Goal: Task Accomplishment & Management: Manage account settings

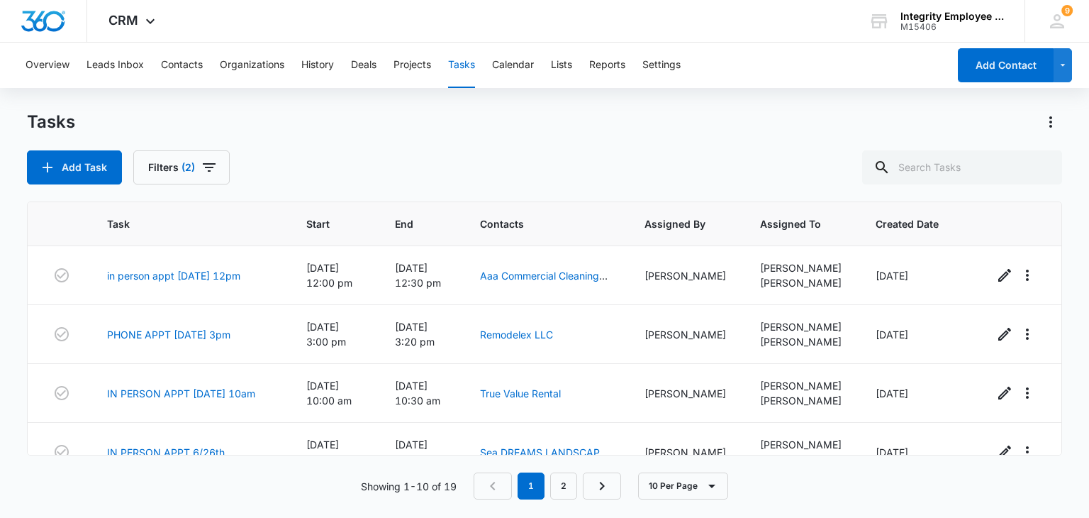
scroll to position [386, 0]
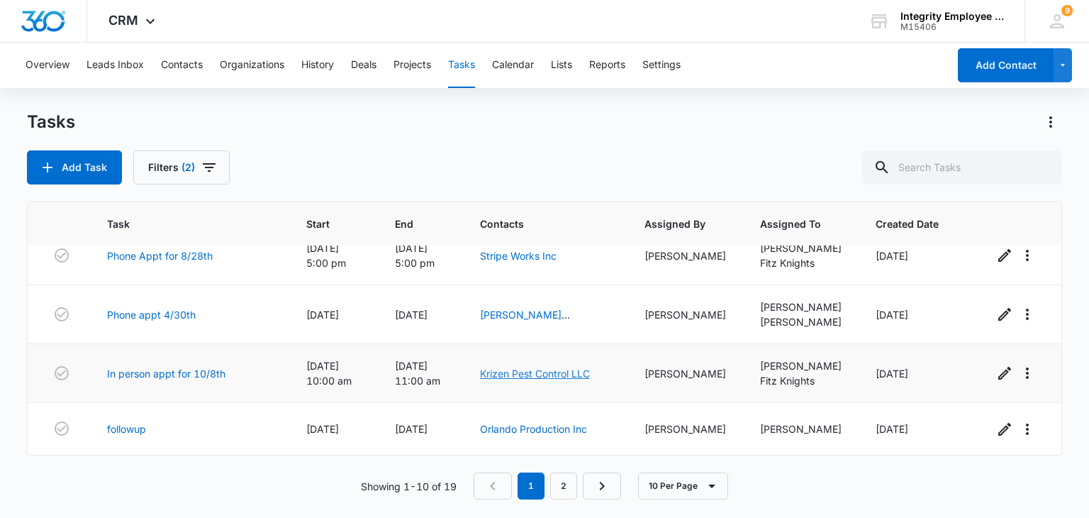
click at [546, 371] on link "Krizen Pest Control LLC" at bounding box center [535, 373] width 110 height 12
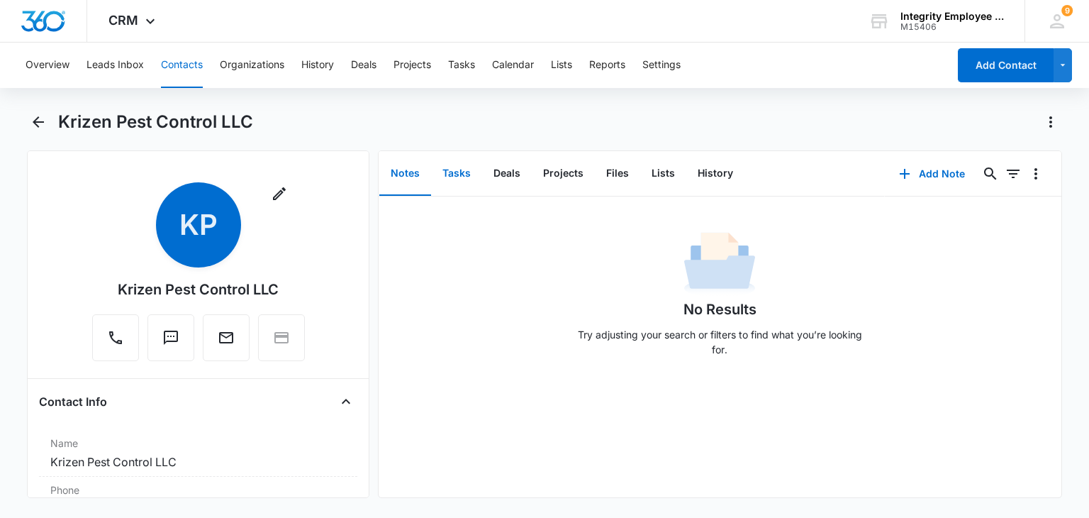
click at [450, 164] on button "Tasks" at bounding box center [456, 174] width 51 height 44
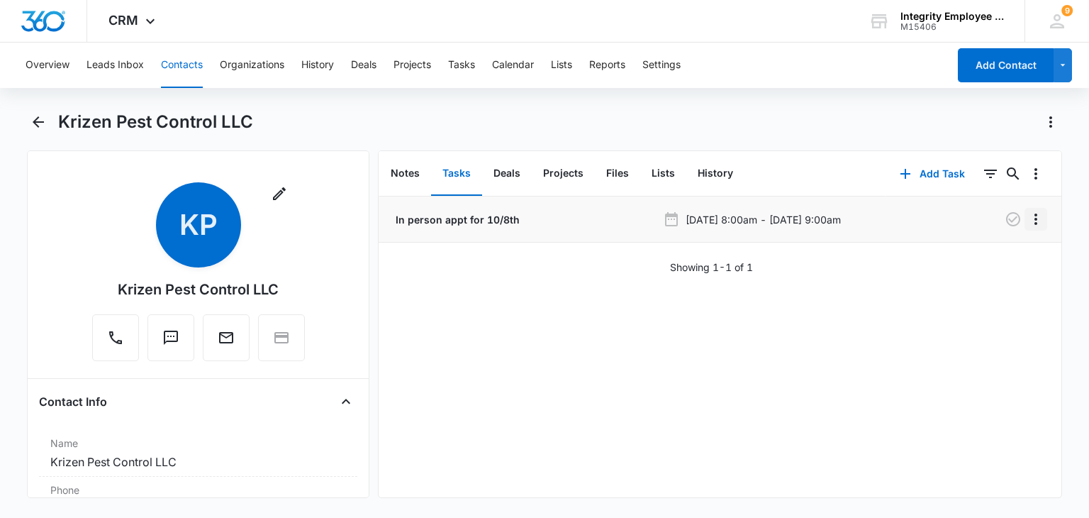
click at [1028, 216] on icon "Overflow Menu" at bounding box center [1036, 219] width 17 height 17
click at [1008, 243] on div "Edit Delete" at bounding box center [995, 269] width 82 height 67
click at [1025, 228] on button "Overflow Menu" at bounding box center [1036, 219] width 23 height 23
click at [996, 265] on button "Edit" at bounding box center [995, 258] width 81 height 21
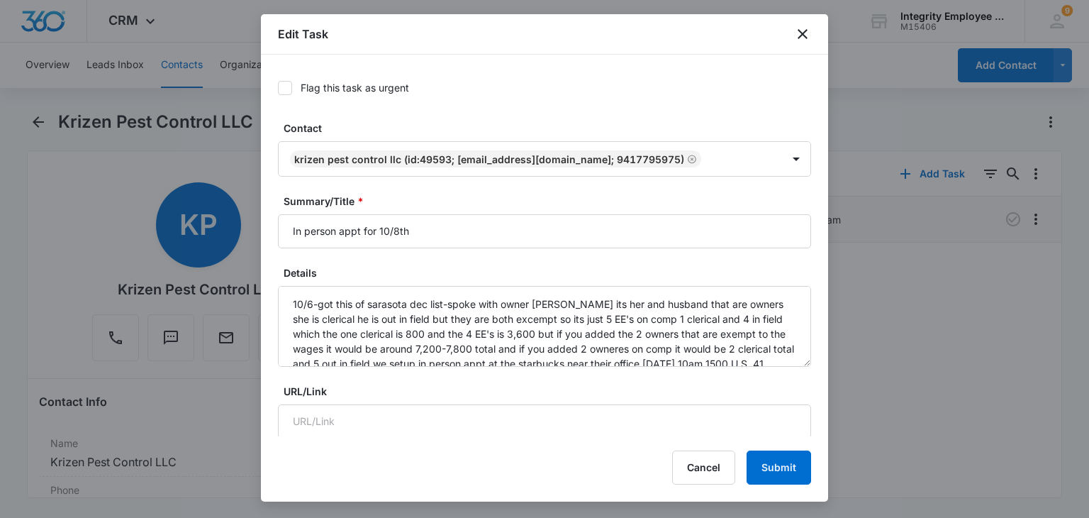
type input "[DATE]"
type input "10:00 am"
type input "[DATE]"
type input "11:00 am"
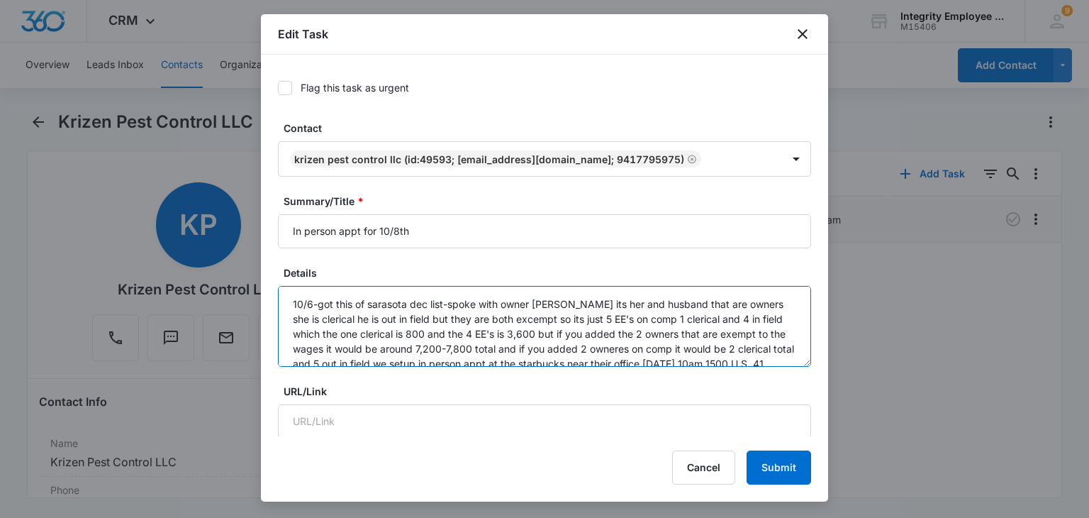
scroll to position [60, 0]
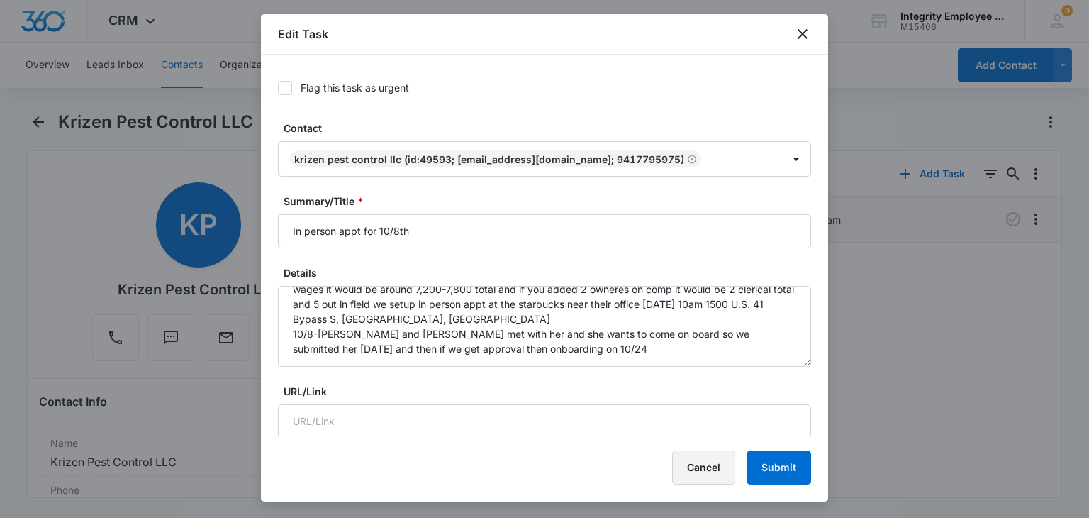
click at [698, 464] on button "Cancel" at bounding box center [703, 467] width 63 height 34
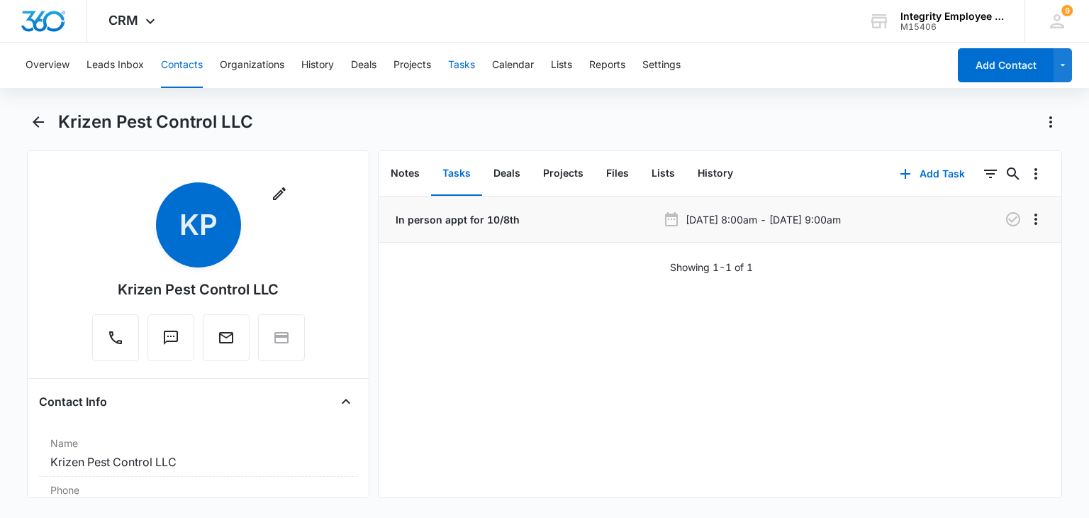
click at [467, 50] on button "Tasks" at bounding box center [461, 65] width 27 height 45
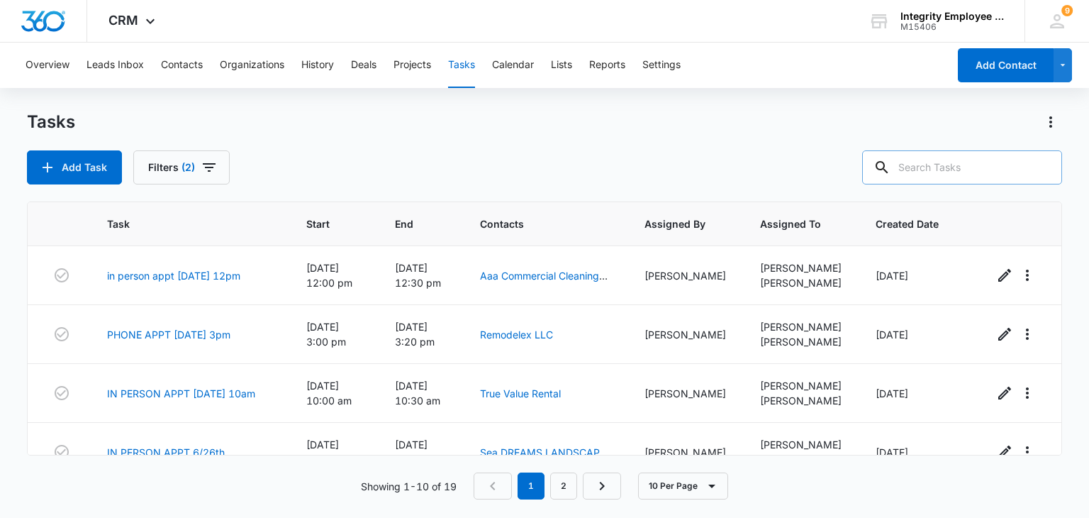
click at [930, 165] on input "text" at bounding box center [962, 167] width 200 height 34
type input "contactors"
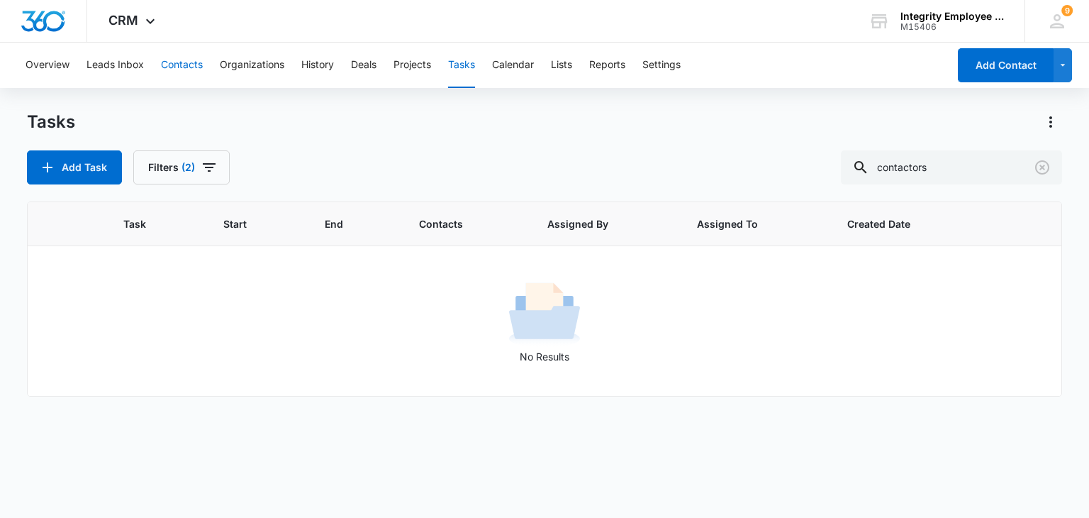
click at [181, 71] on button "Contacts" at bounding box center [182, 65] width 42 height 45
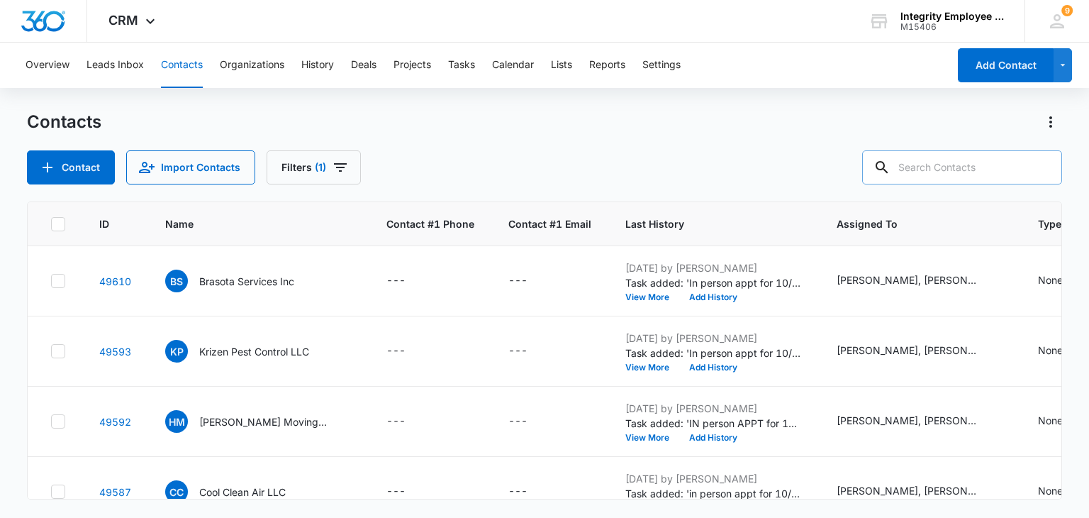
click at [930, 160] on input "text" at bounding box center [962, 167] width 200 height 34
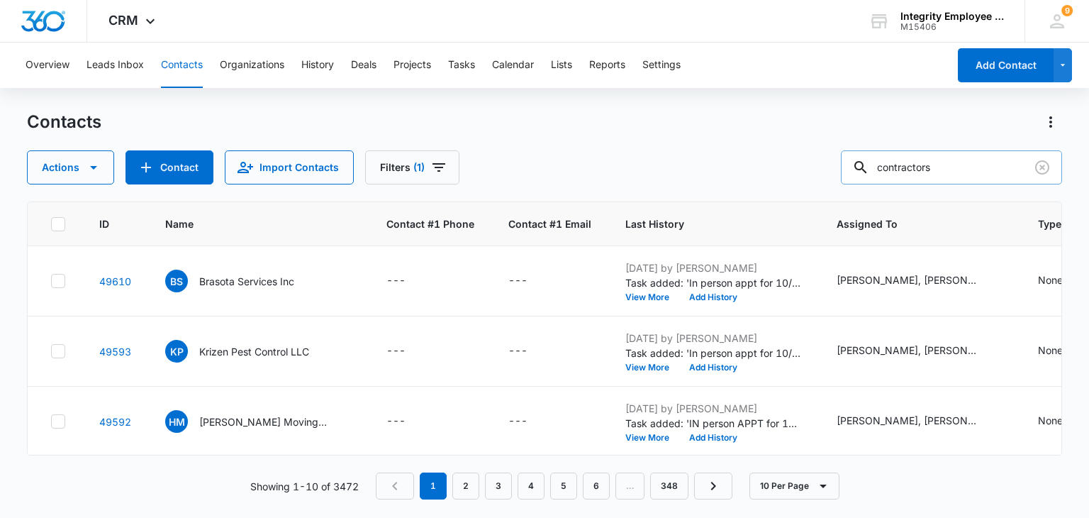
type input "contractors"
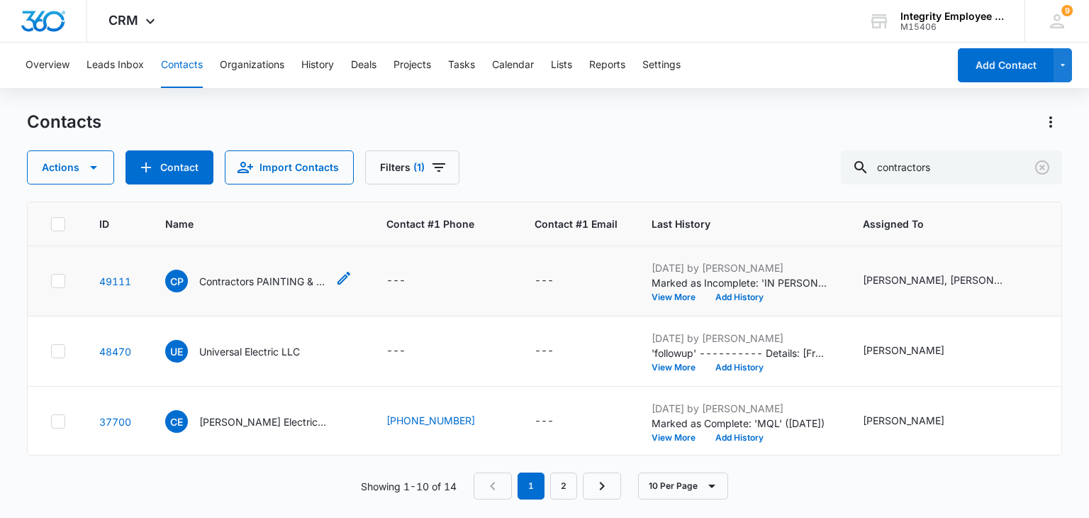
click at [209, 276] on p "Contractors PAINTING & WATERPROOFING INC" at bounding box center [263, 281] width 128 height 15
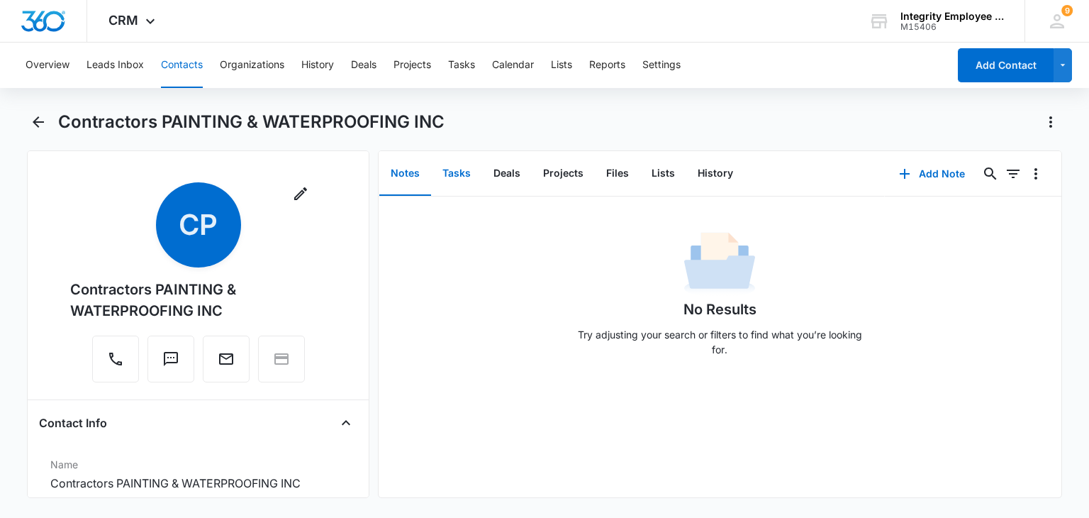
click at [473, 171] on button "Tasks" at bounding box center [456, 174] width 51 height 44
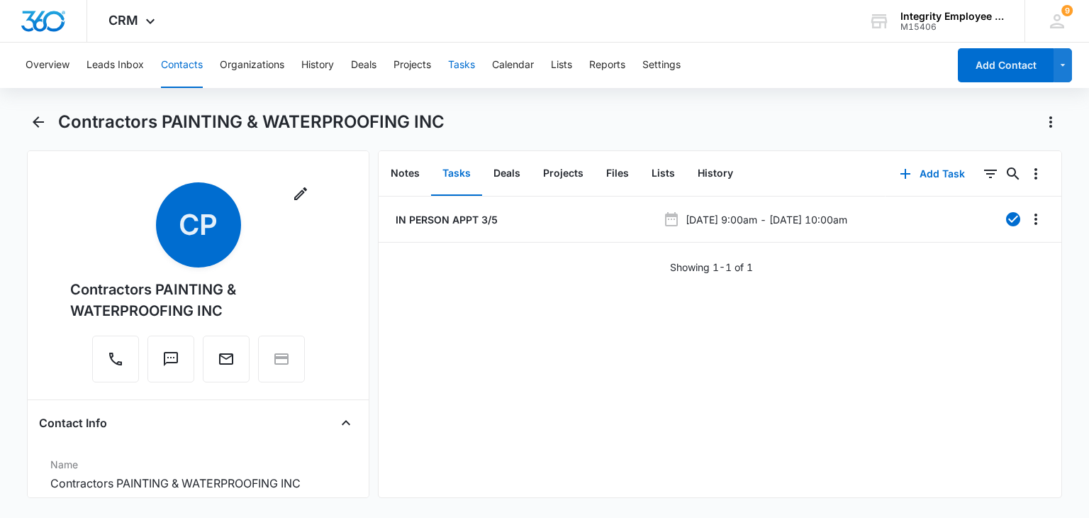
click at [455, 46] on button "Tasks" at bounding box center [461, 65] width 27 height 45
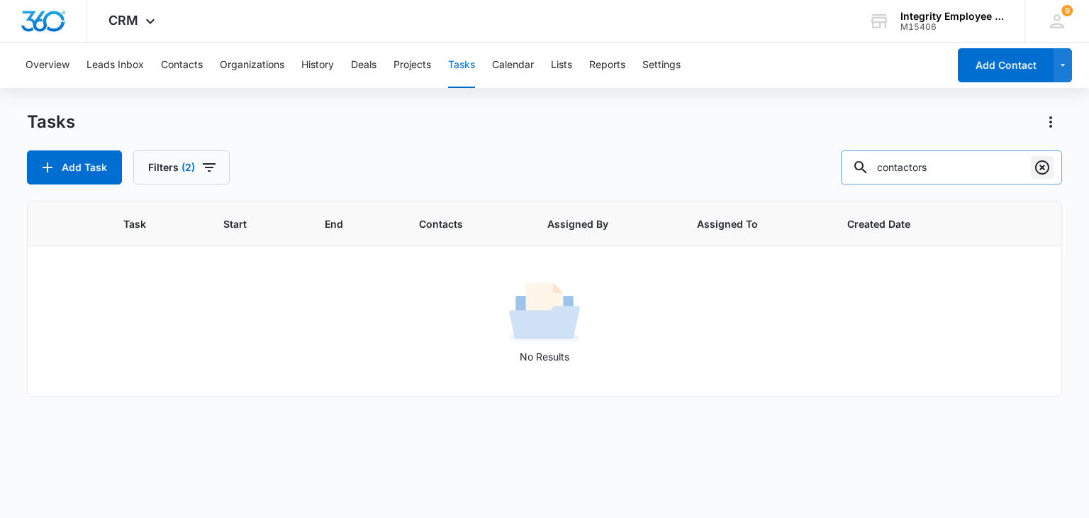
click at [1032, 167] on button "Clear" at bounding box center [1042, 167] width 23 height 23
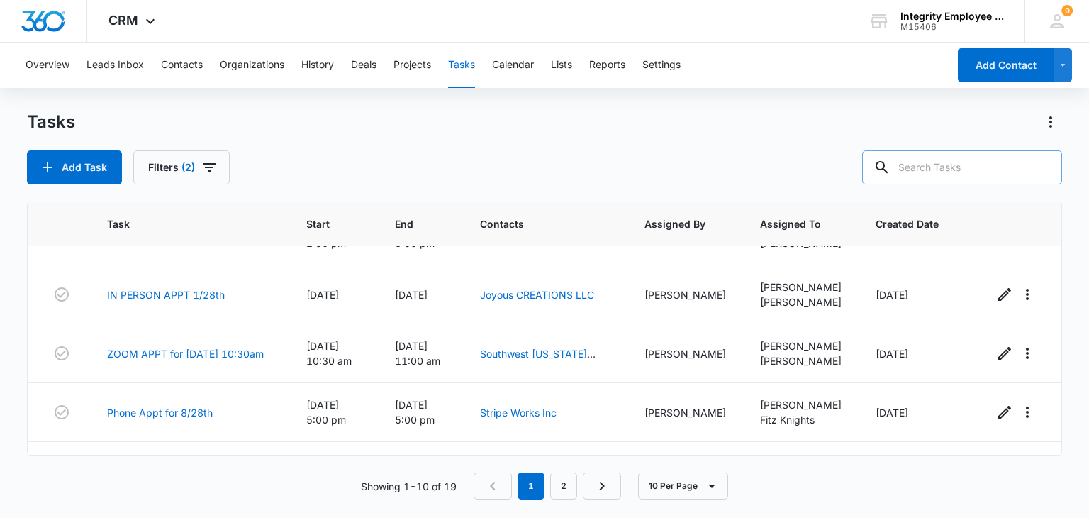
scroll to position [216, 0]
click at [557, 352] on link "Southwest [US_STATE] SEALCOATING & STRIPING INC" at bounding box center [544, 368] width 128 height 42
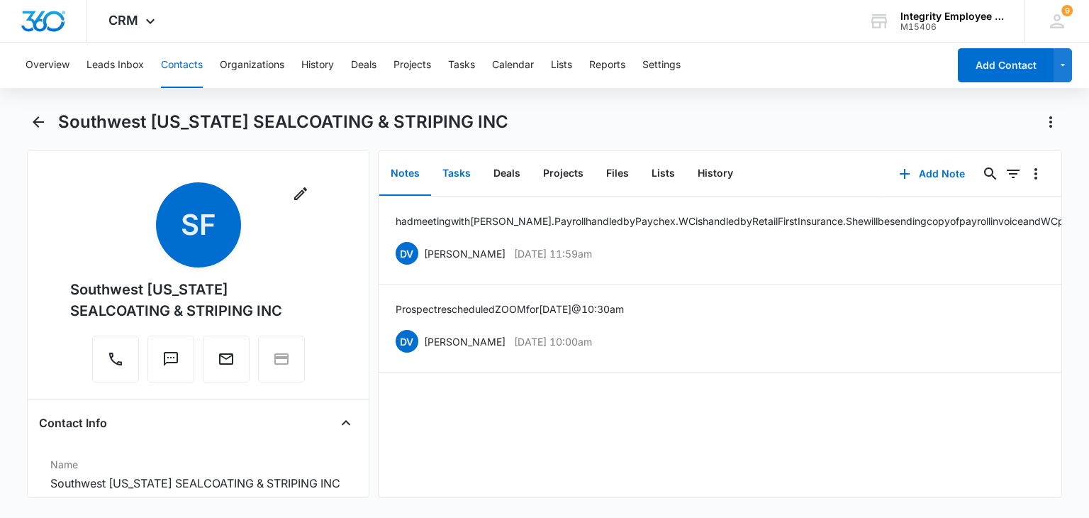
click at [457, 176] on button "Tasks" at bounding box center [456, 174] width 51 height 44
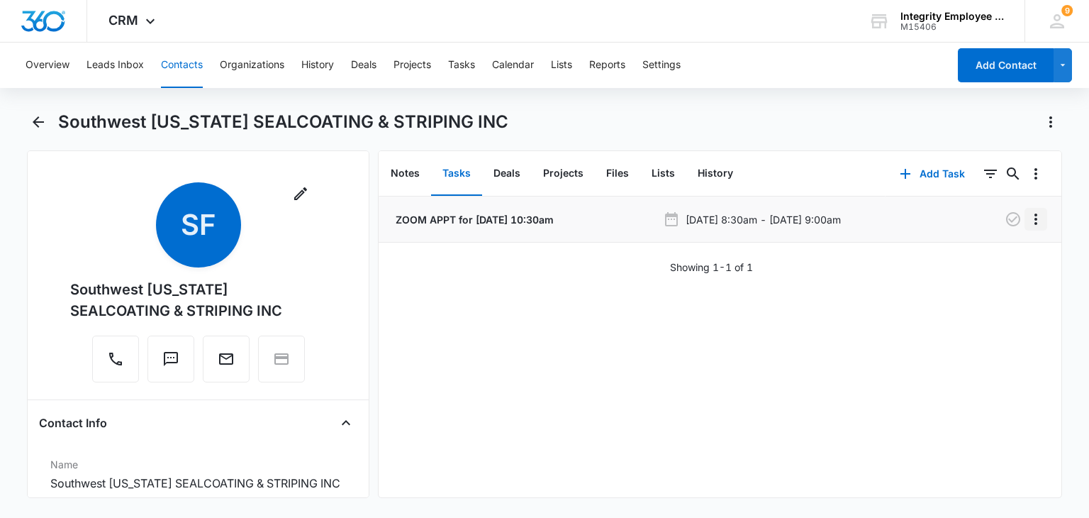
click at [1028, 221] on icon "Overflow Menu" at bounding box center [1036, 219] width 17 height 17
click at [989, 257] on div "Edit" at bounding box center [987, 259] width 30 height 10
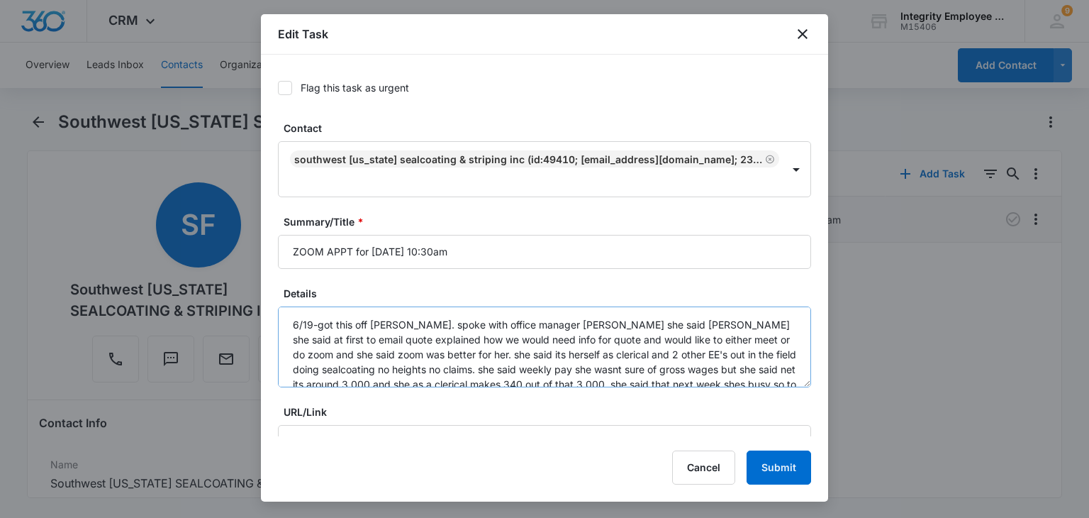
type input "[DATE]"
type input "10:30 am"
type input "[DATE]"
type input "11:00 am"
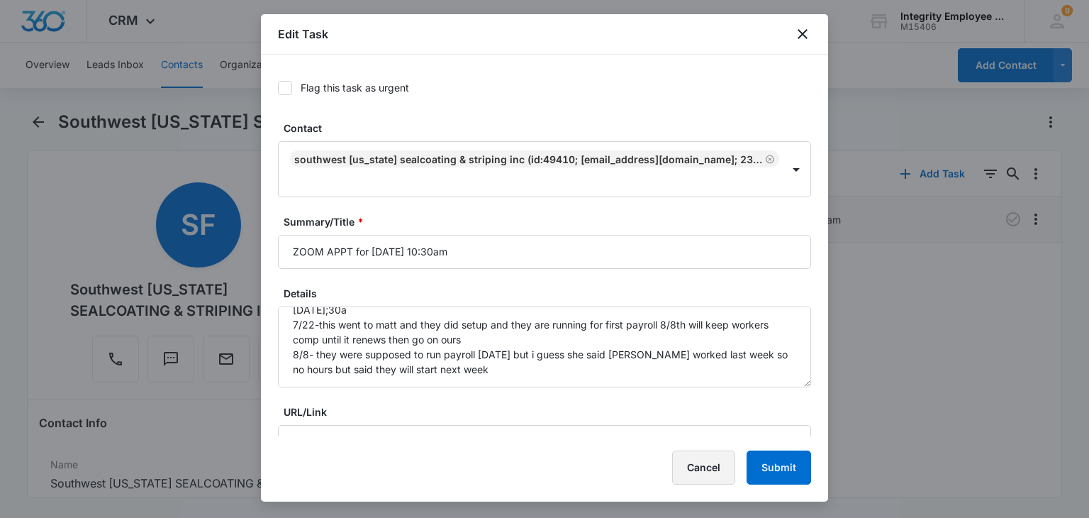
click at [702, 457] on button "Cancel" at bounding box center [703, 467] width 63 height 34
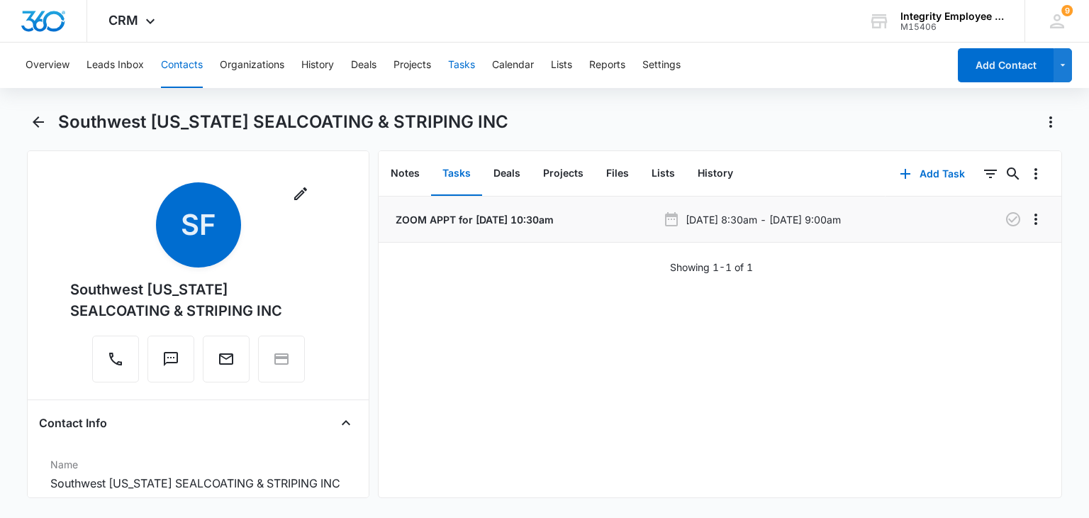
click at [460, 58] on button "Tasks" at bounding box center [461, 65] width 27 height 45
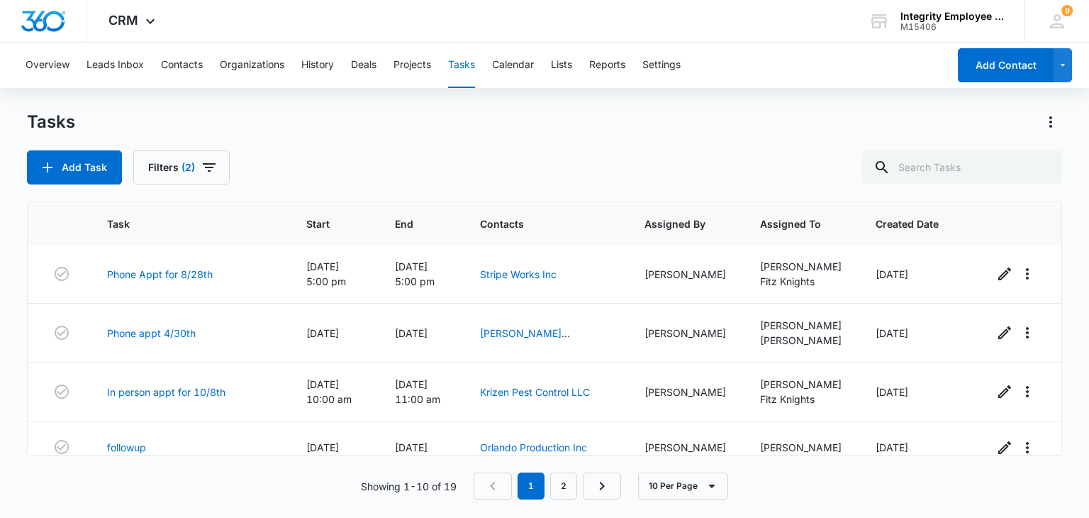
scroll to position [386, 0]
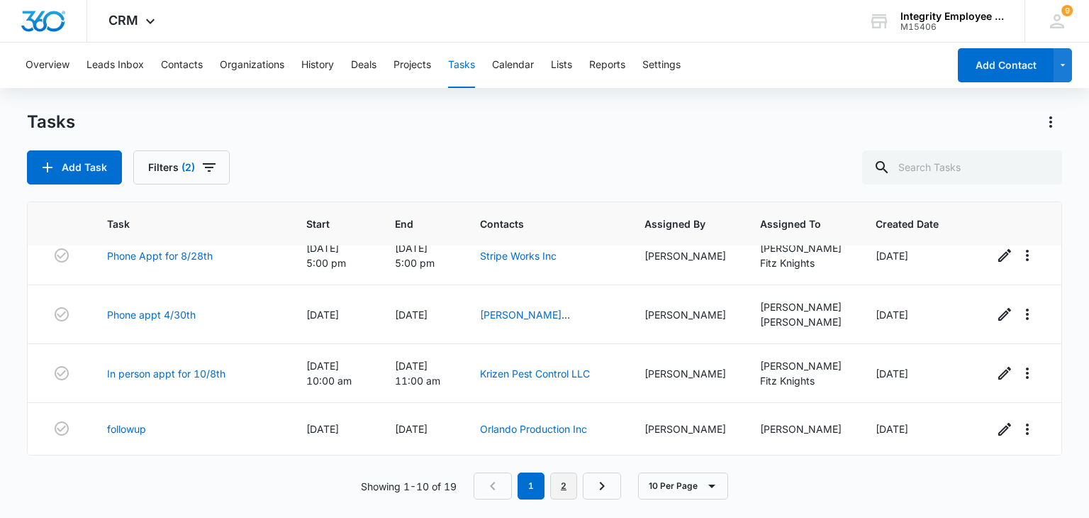
click at [557, 486] on link "2" at bounding box center [563, 485] width 27 height 27
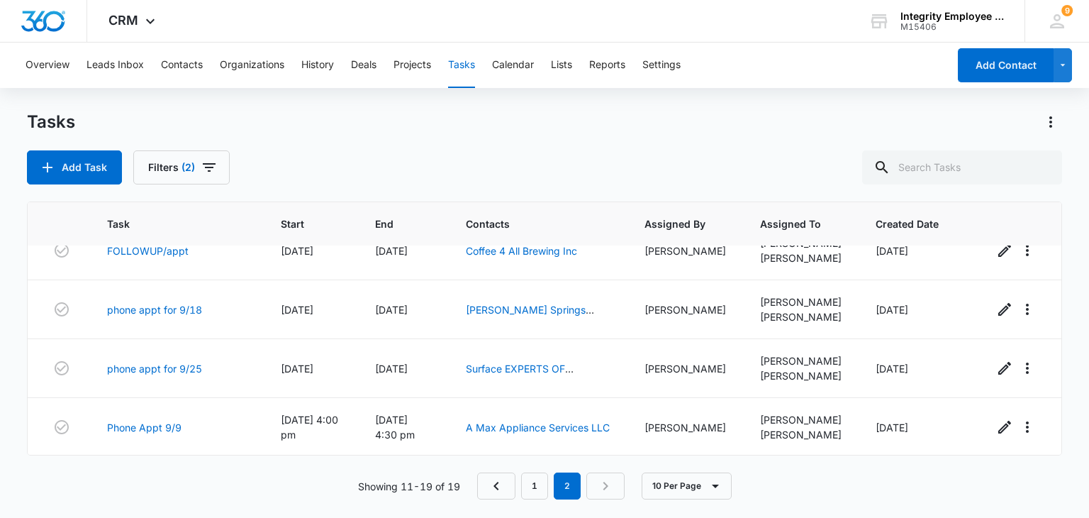
scroll to position [0, 0]
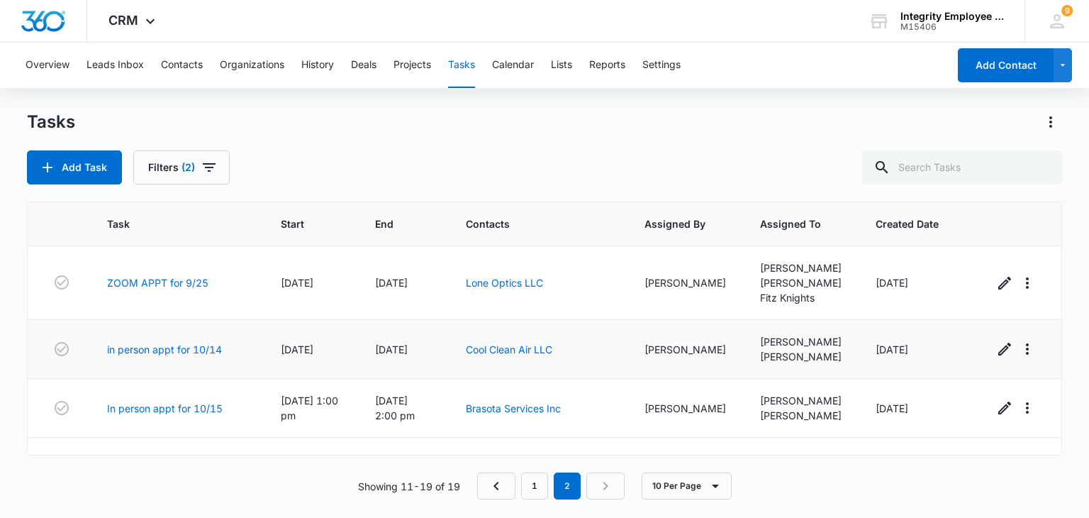
click at [510, 355] on div "Cool Clean Air LLC" at bounding box center [538, 349] width 144 height 15
click at [508, 338] on td "Cool Clean Air LLC" at bounding box center [538, 349] width 178 height 59
click at [512, 347] on link "Cool Clean Air LLC" at bounding box center [509, 349] width 87 height 12
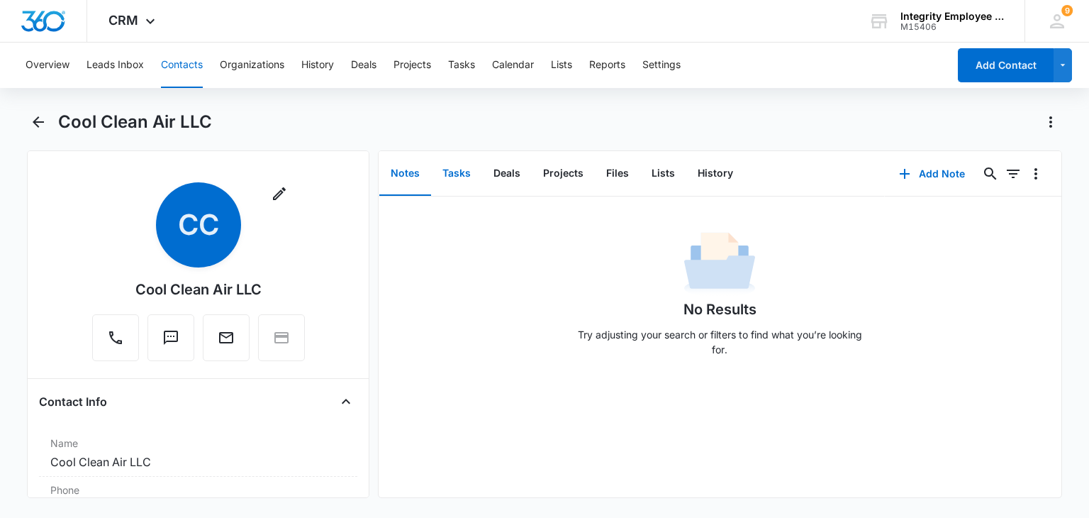
click at [468, 179] on button "Tasks" at bounding box center [456, 174] width 51 height 44
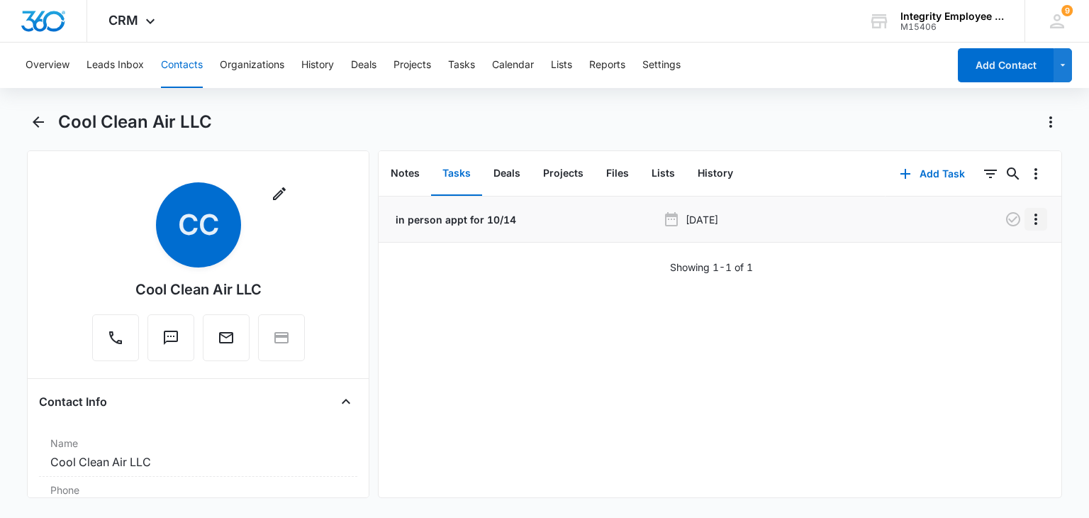
click at [1035, 223] on icon "Overflow Menu" at bounding box center [1036, 218] width 3 height 11
click at [989, 248] on button "Edit" at bounding box center [995, 258] width 81 height 21
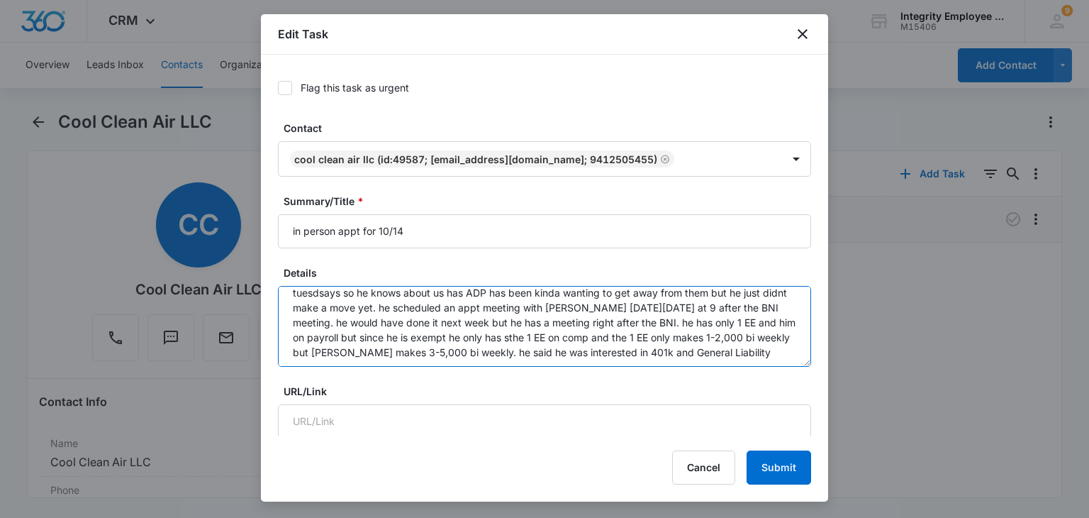
scroll to position [30, 0]
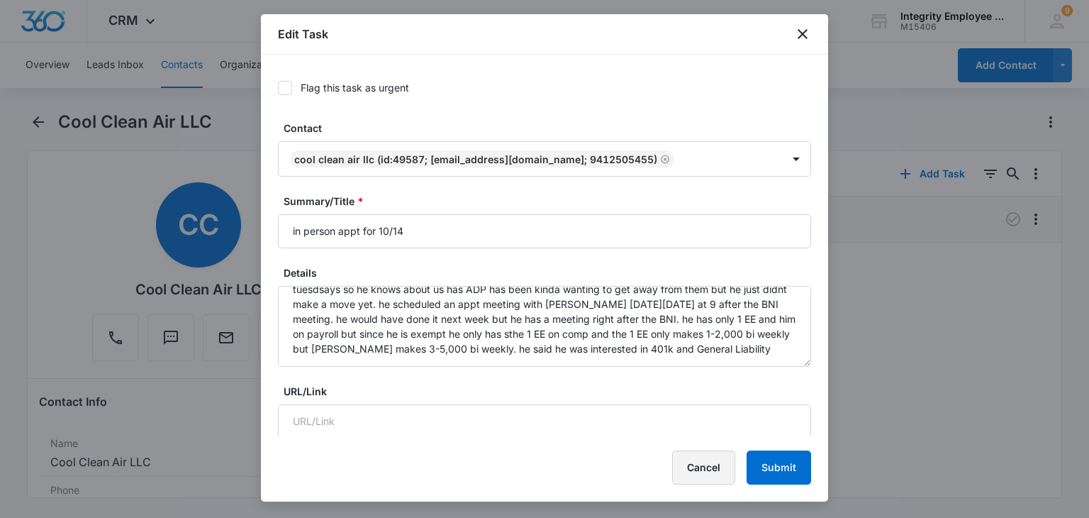
click at [685, 472] on button "Cancel" at bounding box center [703, 467] width 63 height 34
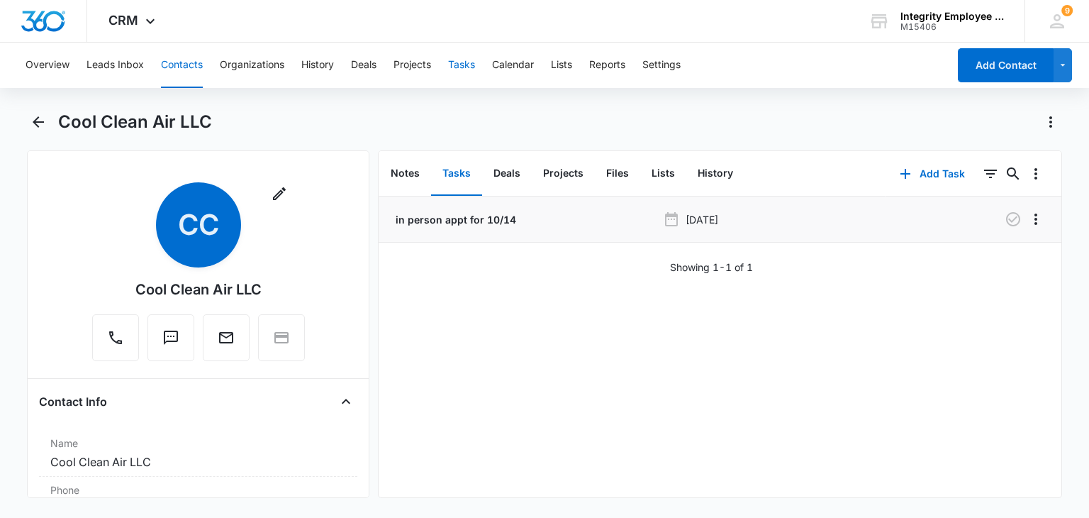
click at [455, 72] on button "Tasks" at bounding box center [461, 65] width 27 height 45
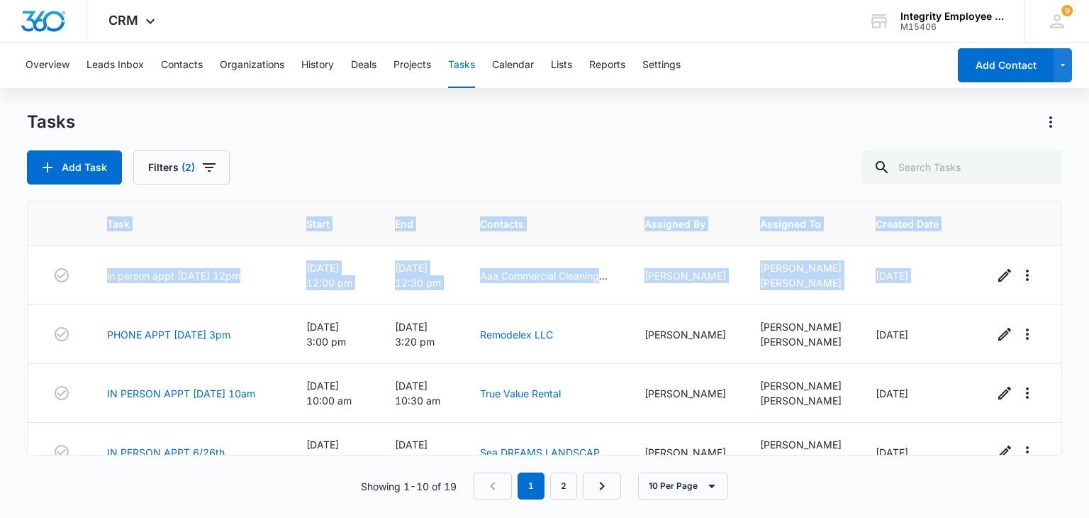
drag, startPoint x: 1047, startPoint y: 277, endPoint x: 1052, endPoint y: 455, distance: 177.4
click at [1052, 453] on div "Task Start End Contacts Assigned By Assigned To Created Date in person appt [DA…" at bounding box center [544, 328] width 1035 height 254
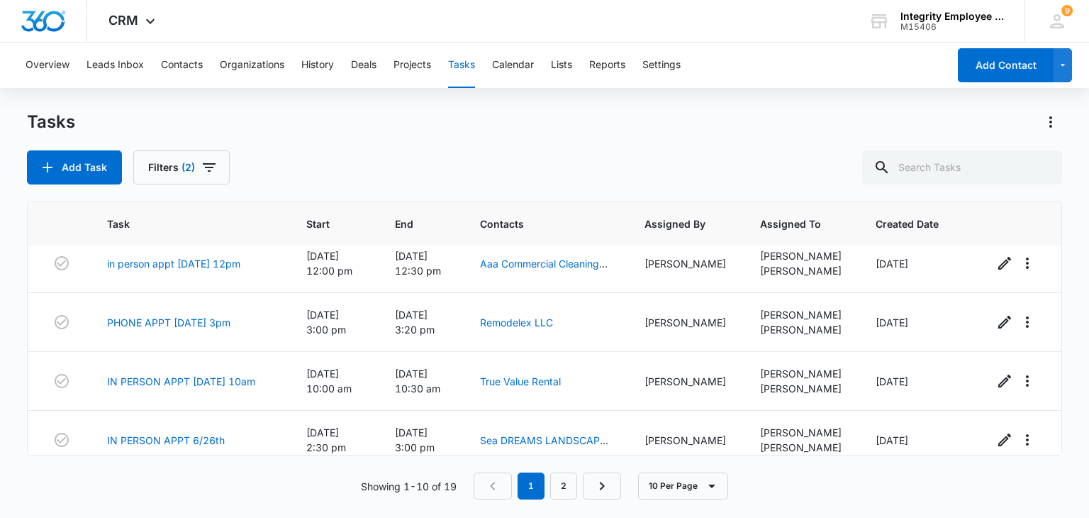
click at [817, 157] on div "Add Task Filters (2)" at bounding box center [544, 167] width 1035 height 34
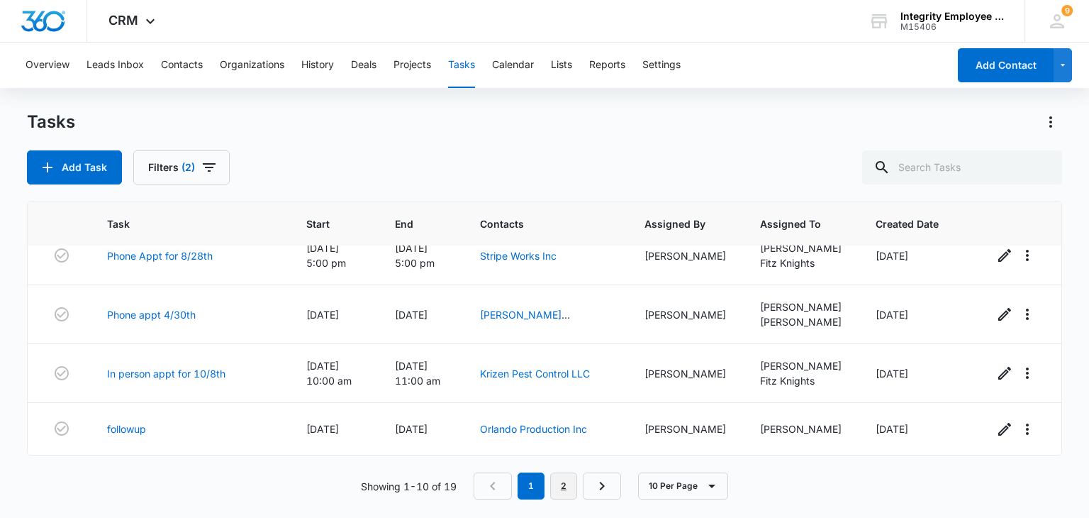
click at [564, 477] on link "2" at bounding box center [563, 485] width 27 height 27
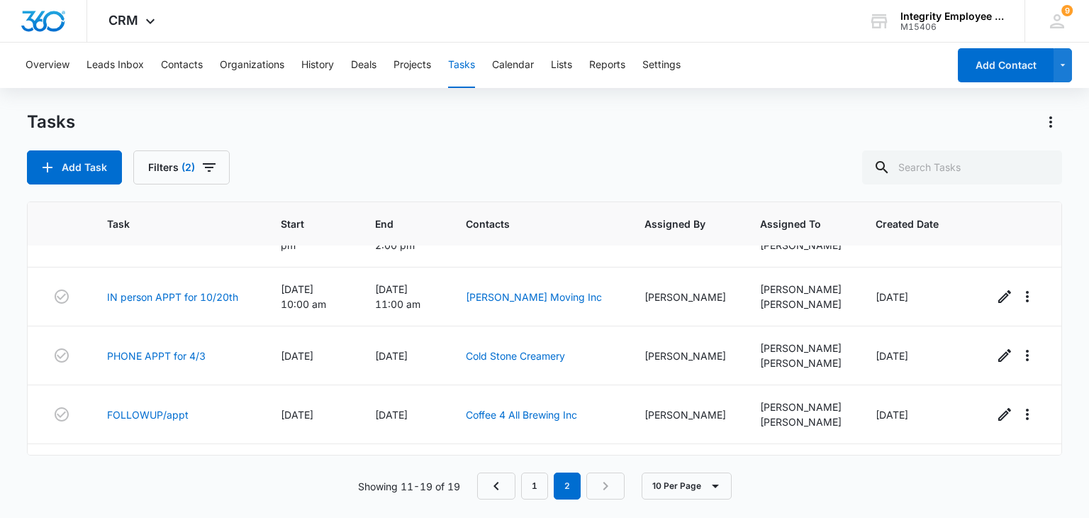
scroll to position [130, 0]
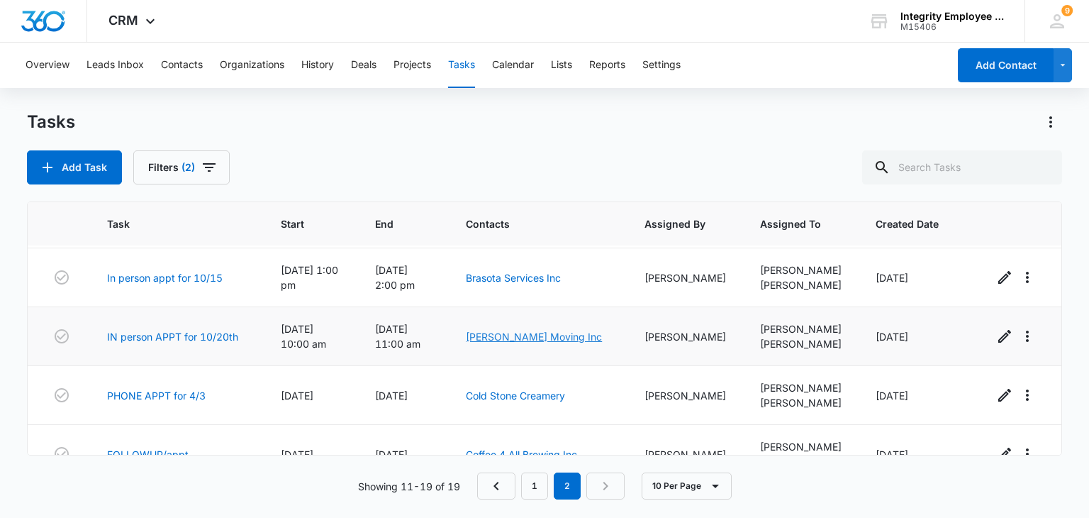
click at [518, 338] on link "[PERSON_NAME] Moving Inc" at bounding box center [534, 336] width 136 height 12
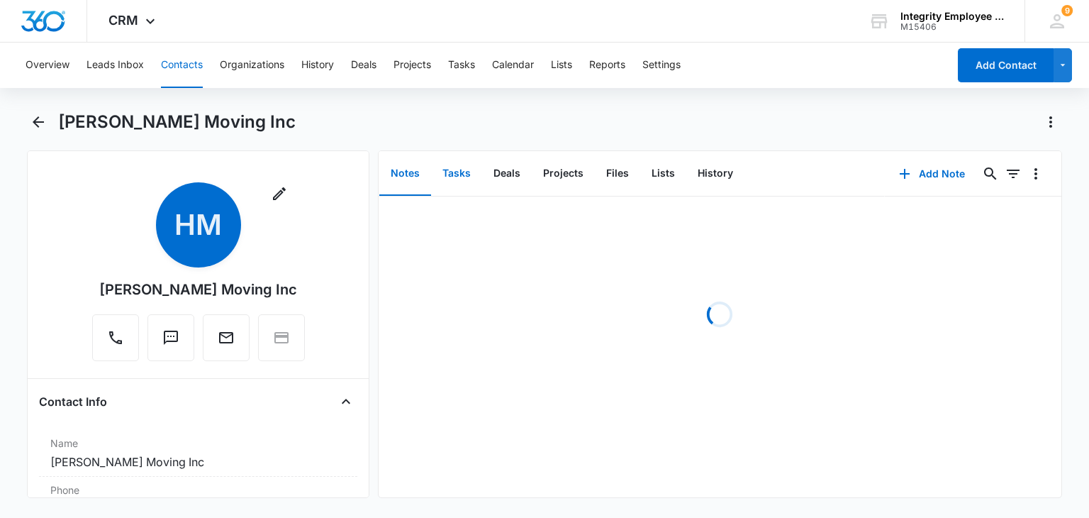
click at [453, 178] on button "Tasks" at bounding box center [456, 174] width 51 height 44
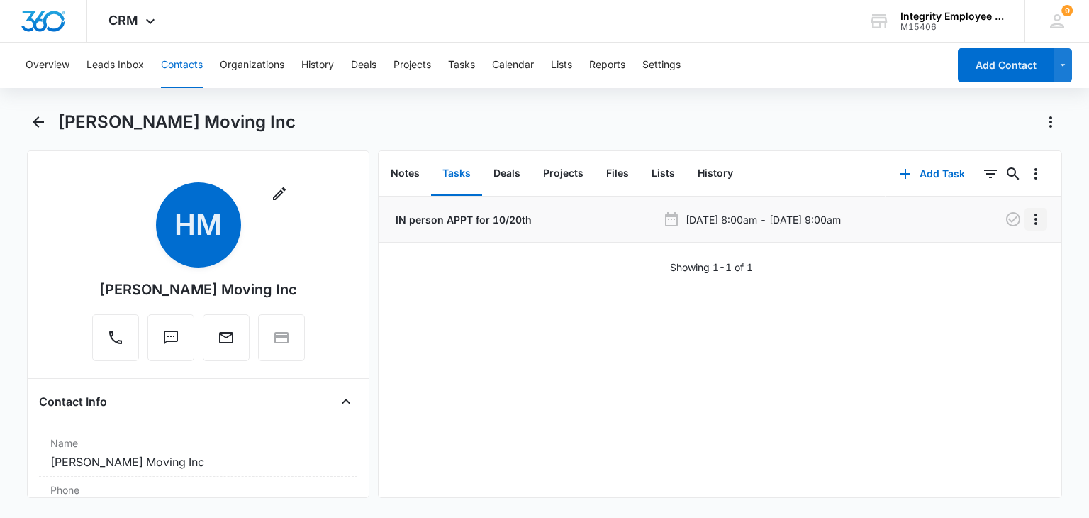
click at [1028, 216] on icon "Overflow Menu" at bounding box center [1036, 219] width 17 height 17
click at [1014, 265] on button "Edit" at bounding box center [995, 258] width 81 height 21
